Goal: Transaction & Acquisition: Purchase product/service

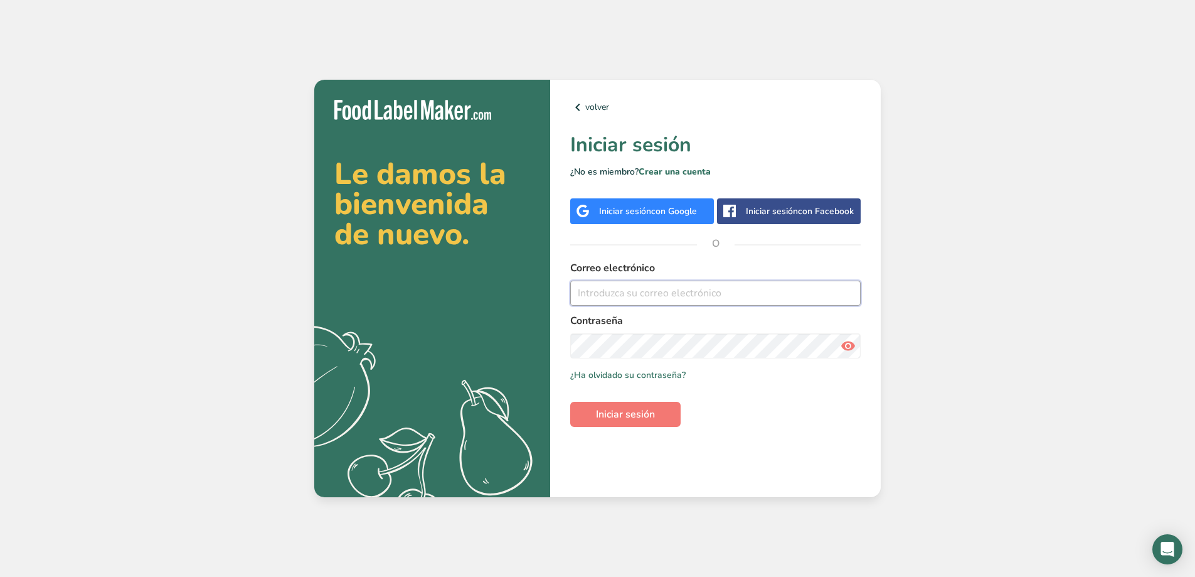
click at [661, 298] on input "email" at bounding box center [715, 293] width 291 height 25
type input "mdaisy_cm@hotmail.com"
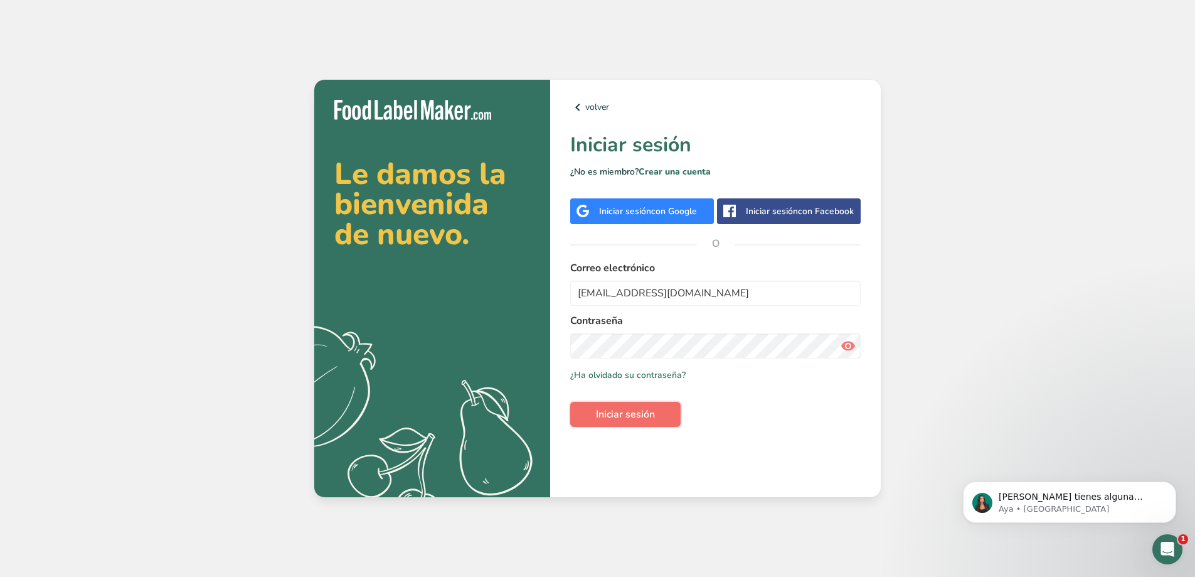
click at [664, 412] on button "Iniciar sesión" at bounding box center [625, 414] width 110 height 25
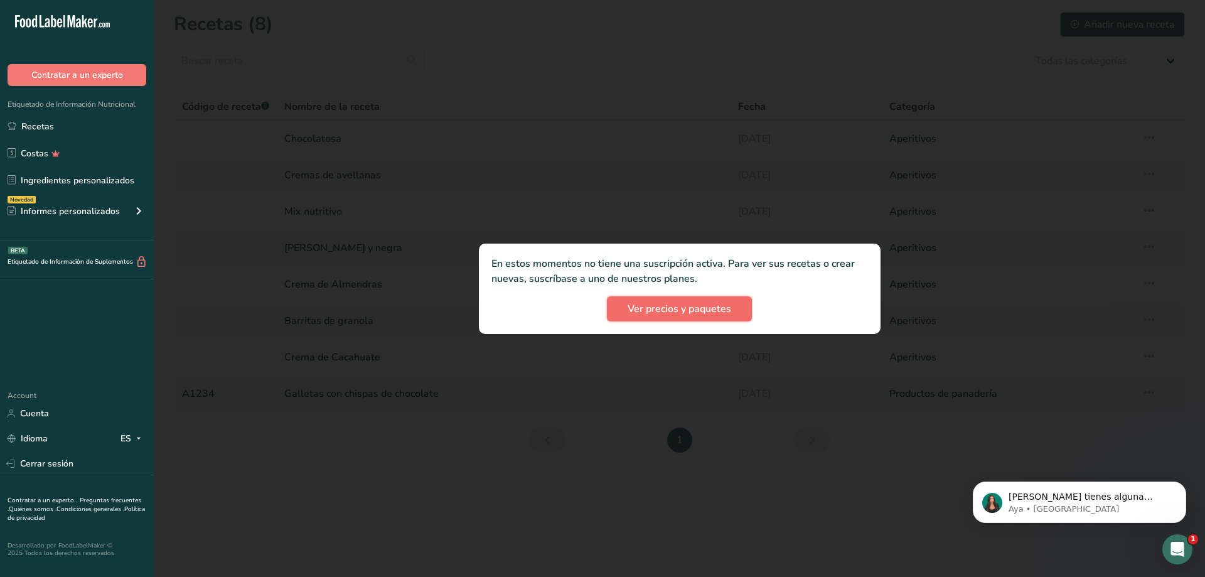
click at [668, 304] on span "Ver precios y paquetes" at bounding box center [680, 308] width 104 height 15
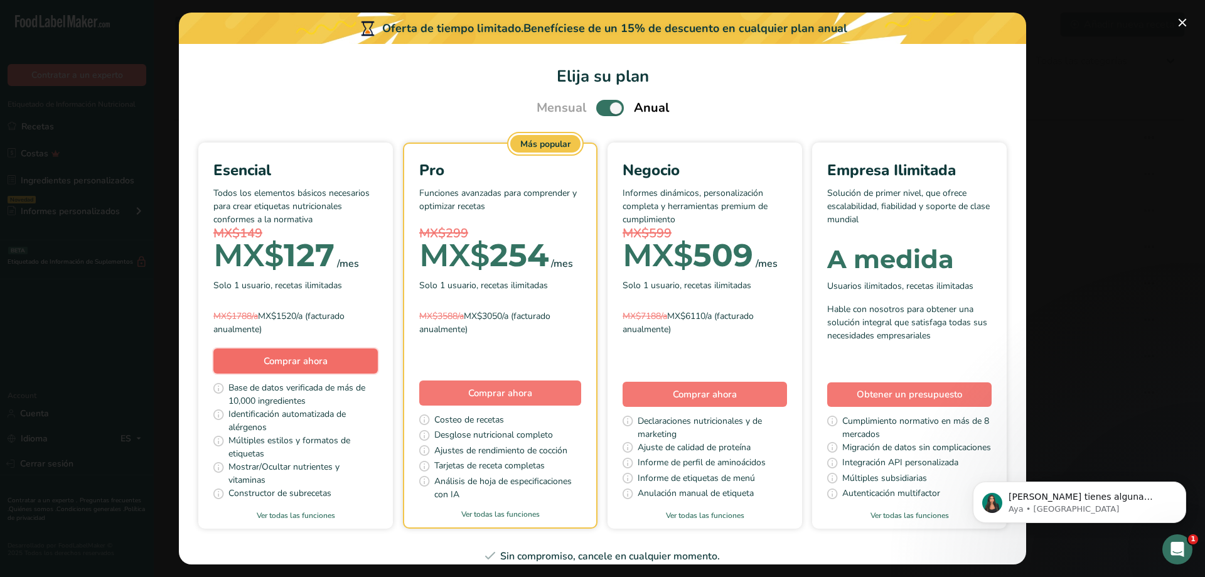
click at [378, 358] on button "Comprar ahora" at bounding box center [295, 360] width 164 height 25
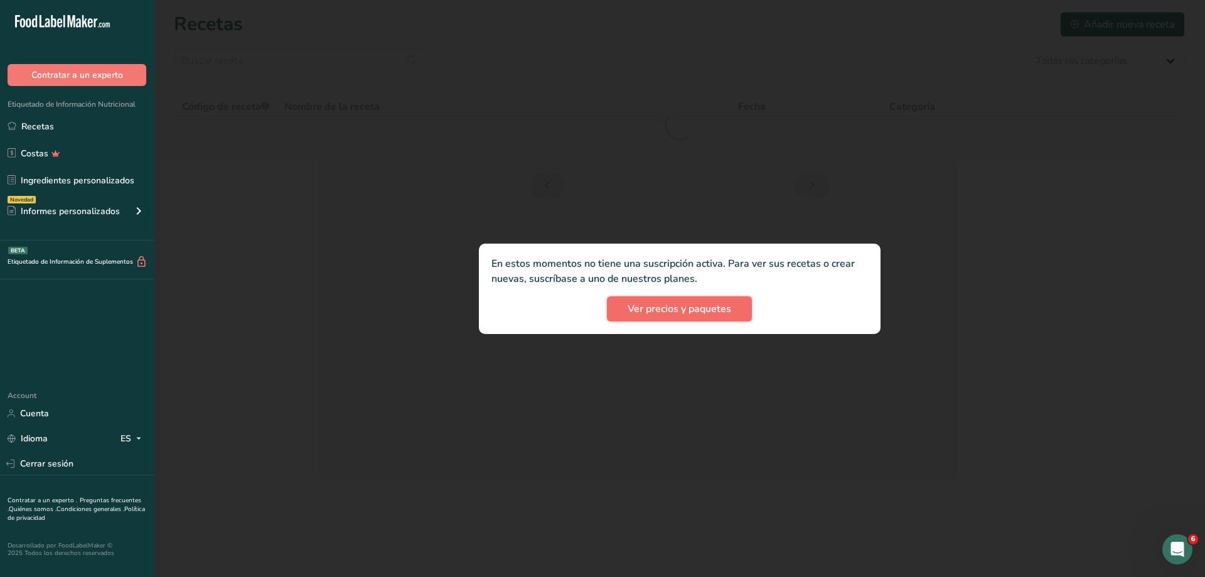
click at [670, 312] on span "Ver precios y paquetes" at bounding box center [680, 308] width 104 height 15
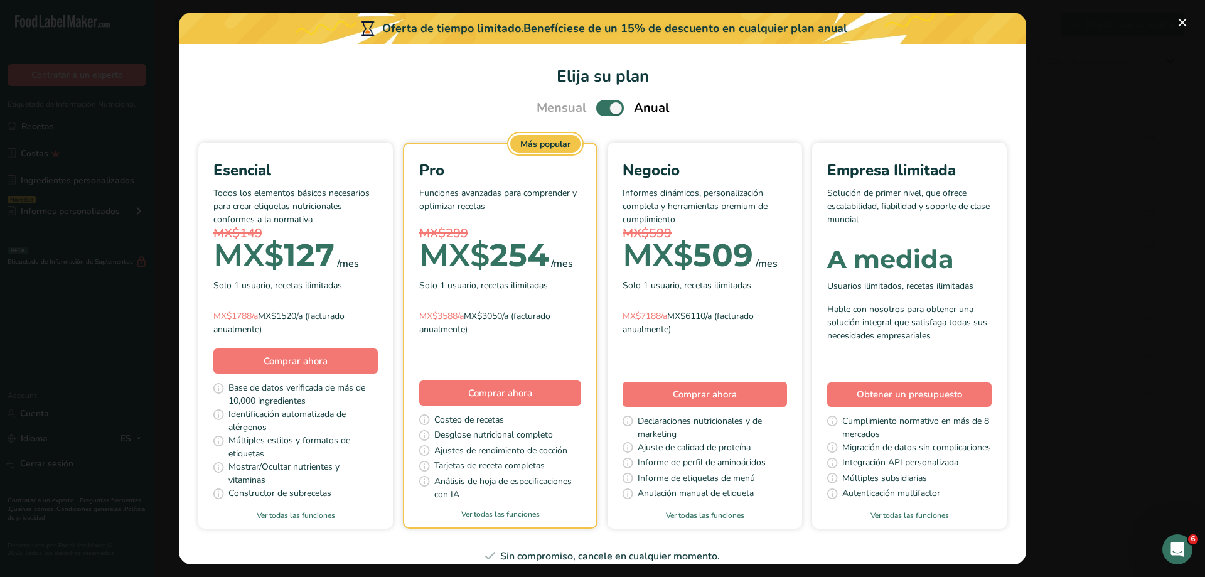
click at [561, 107] on span "Mensual" at bounding box center [562, 108] width 50 height 19
click at [597, 107] on span "Pick Your Pricing Plan Modal" at bounding box center [610, 108] width 28 height 16
click at [597, 107] on input "Pick Your Pricing Plan Modal" at bounding box center [600, 108] width 8 height 8
checkbox input "false"
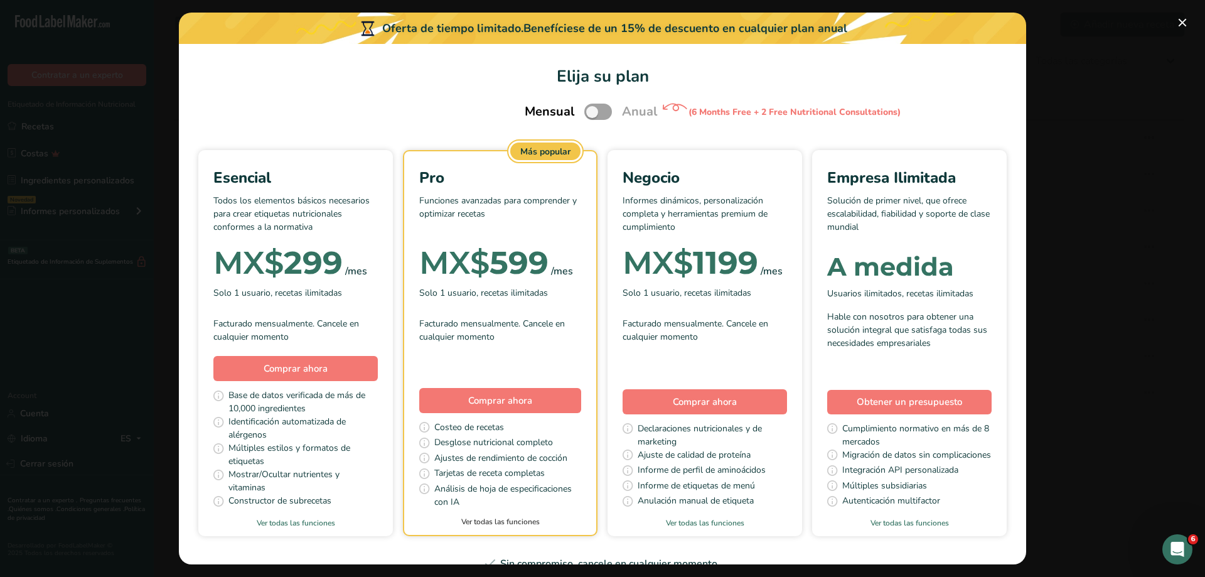
click at [581, 523] on link "Ver todas las funciones" at bounding box center [500, 521] width 192 height 11
click at [1179, 24] on button "Pick Your Pricing Plan Modal" at bounding box center [1182, 23] width 20 height 20
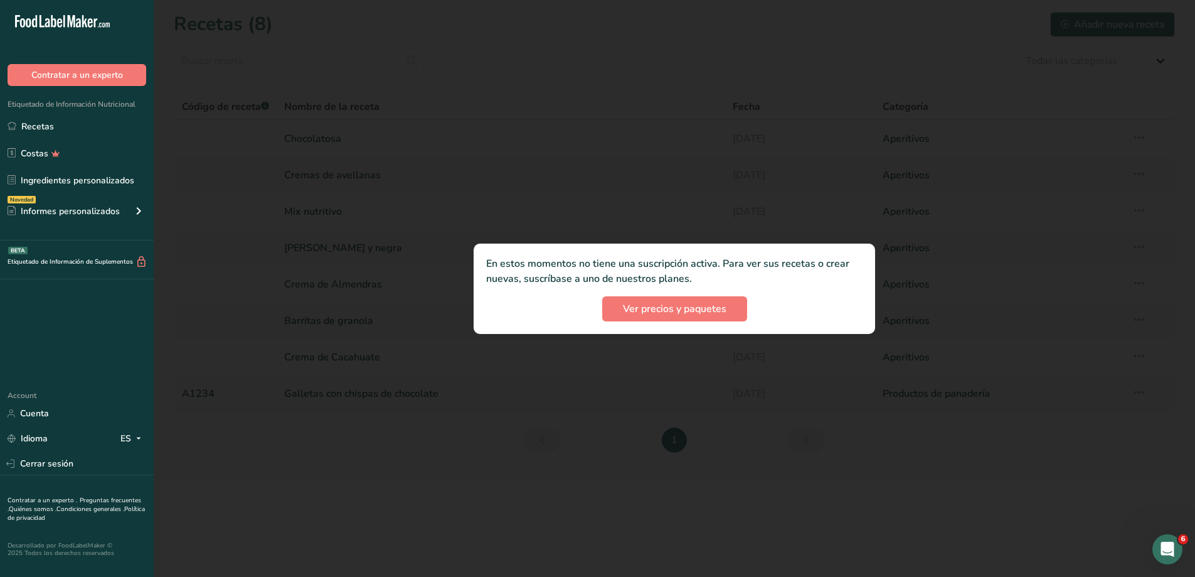
click at [497, 392] on div at bounding box center [675, 288] width 1042 height 577
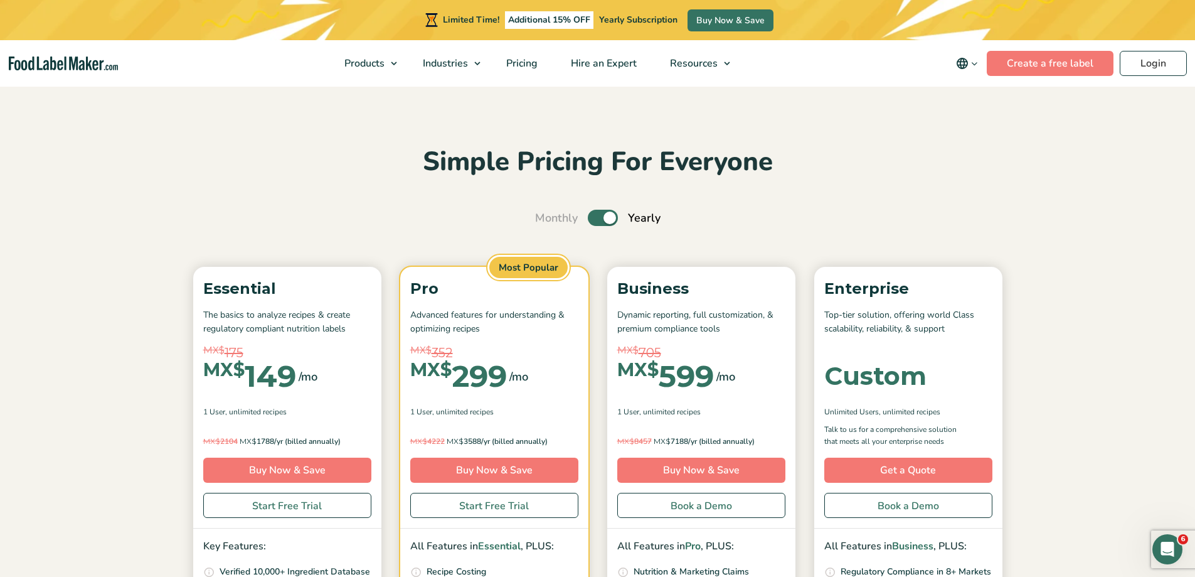
click at [601, 220] on label "Toggle" at bounding box center [603, 218] width 30 height 16
click at [546, 220] on input "Toggle" at bounding box center [542, 218] width 8 height 8
checkbox input "false"
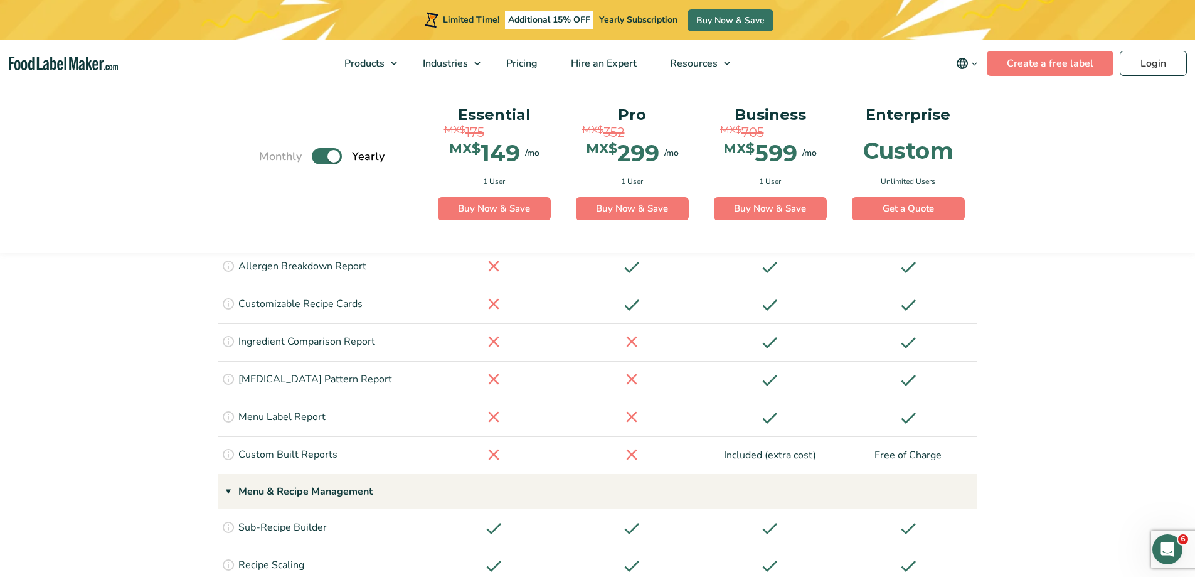
scroll to position [1820, 0]
